Goal: Navigation & Orientation: Find specific page/section

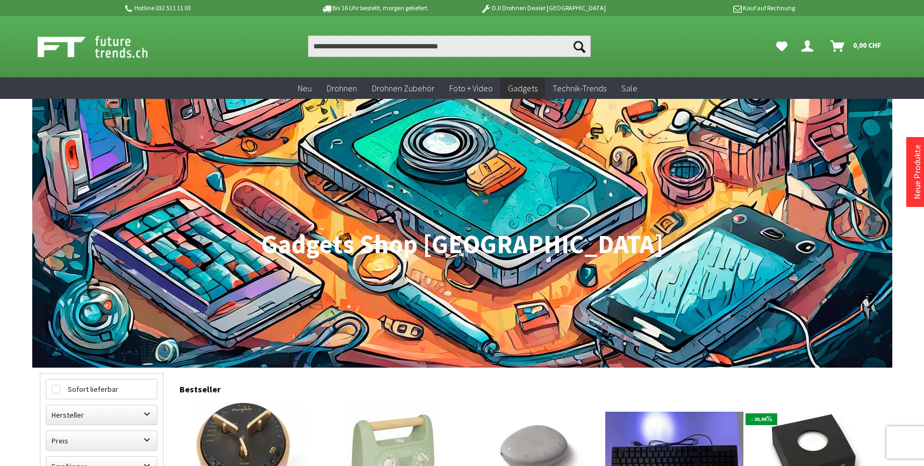
click at [101, 42] on img at bounding box center [105, 46] width 134 height 27
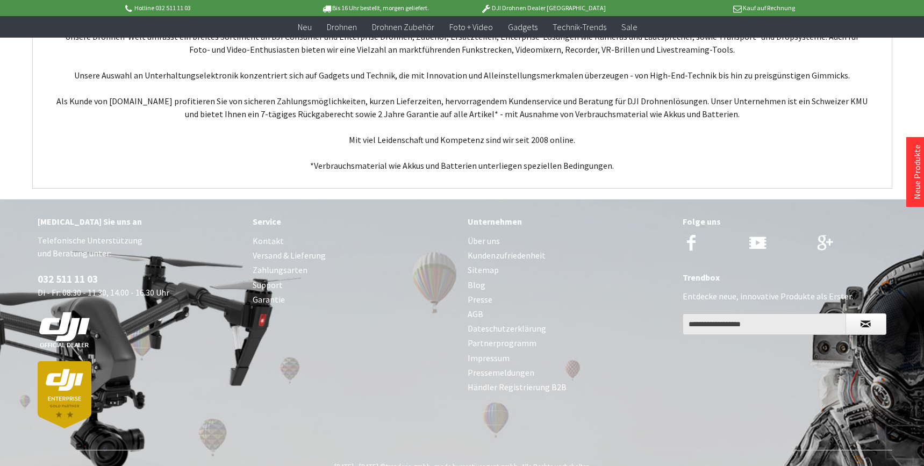
scroll to position [4016, 0]
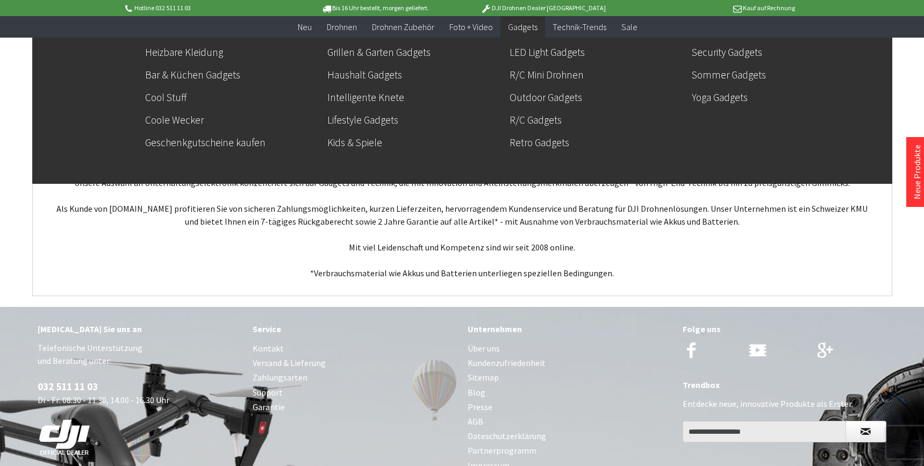
click at [528, 25] on span "Gadgets" at bounding box center [523, 27] width 30 height 11
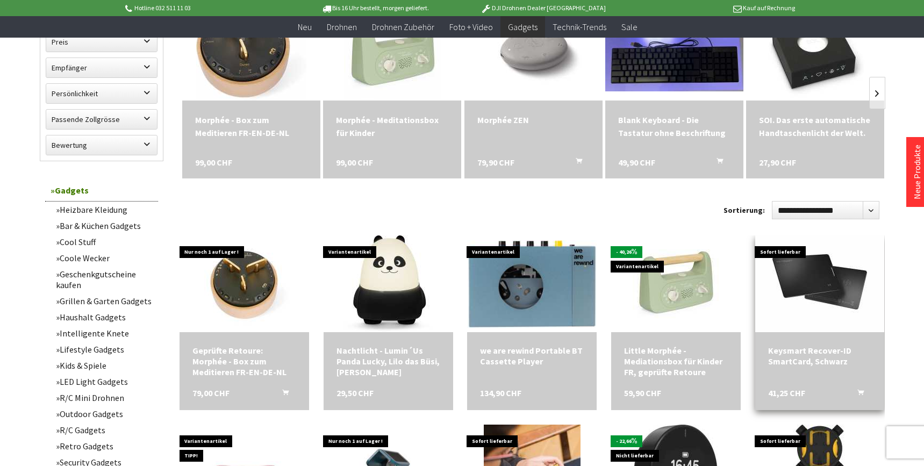
scroll to position [430, 0]
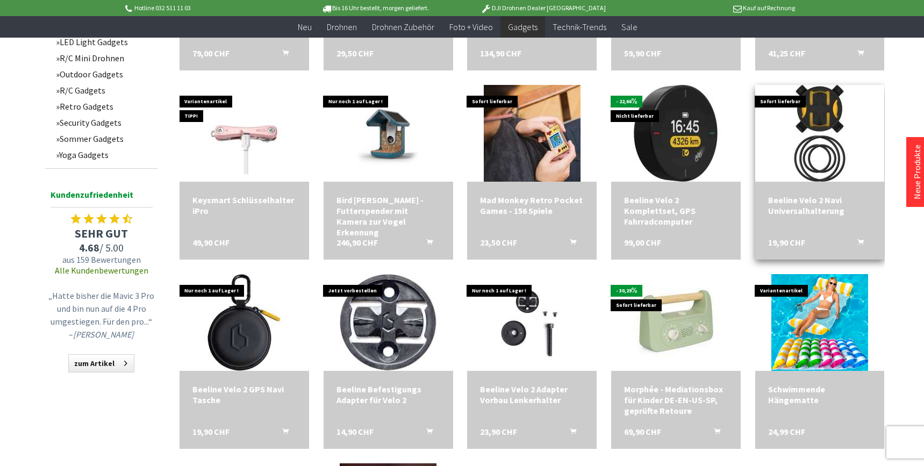
scroll to position [860, 0]
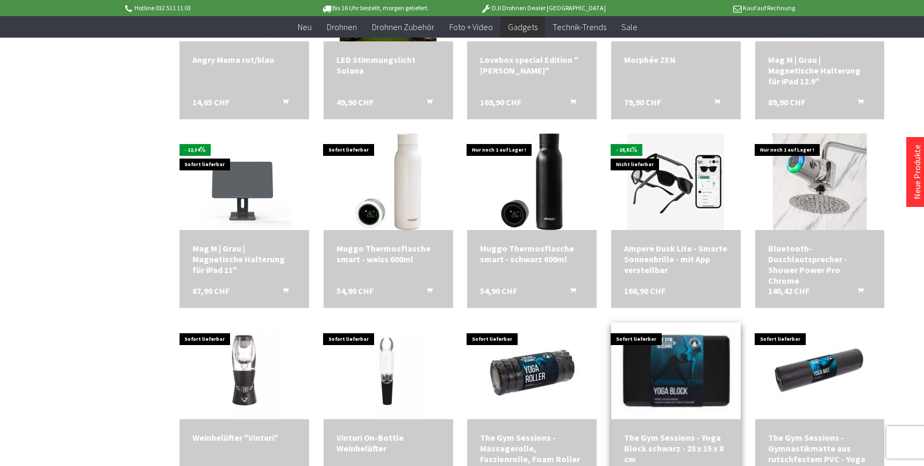
scroll to position [1344, 0]
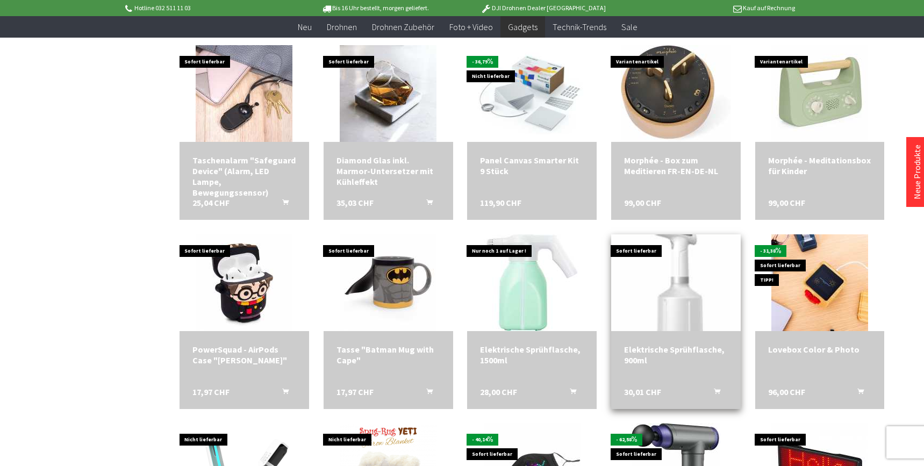
scroll to position [1721, 0]
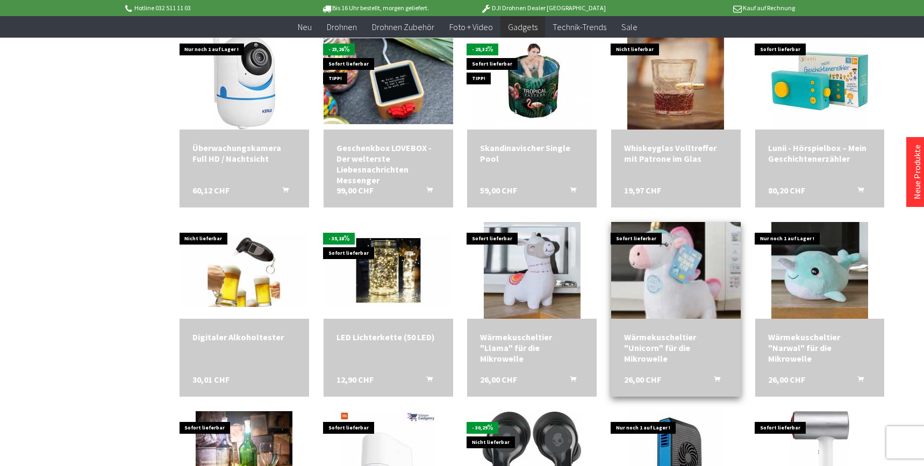
scroll to position [2312, 0]
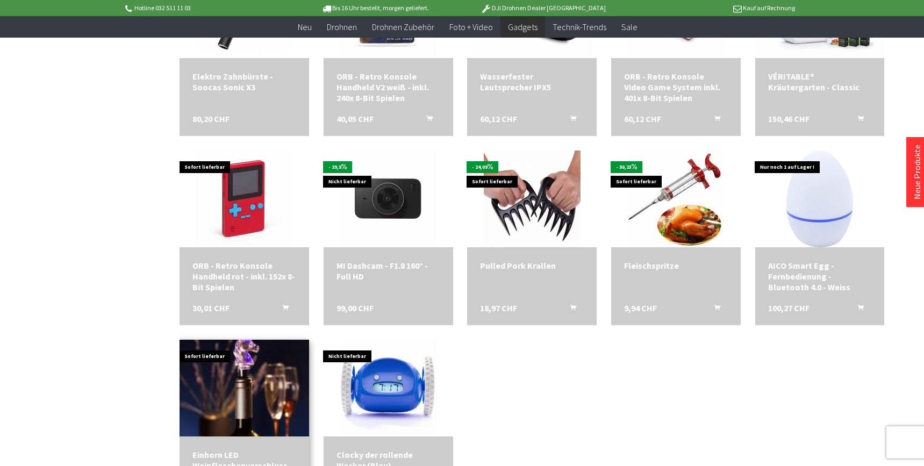
scroll to position [3119, 0]
